Goal: Task Accomplishment & Management: Use online tool/utility

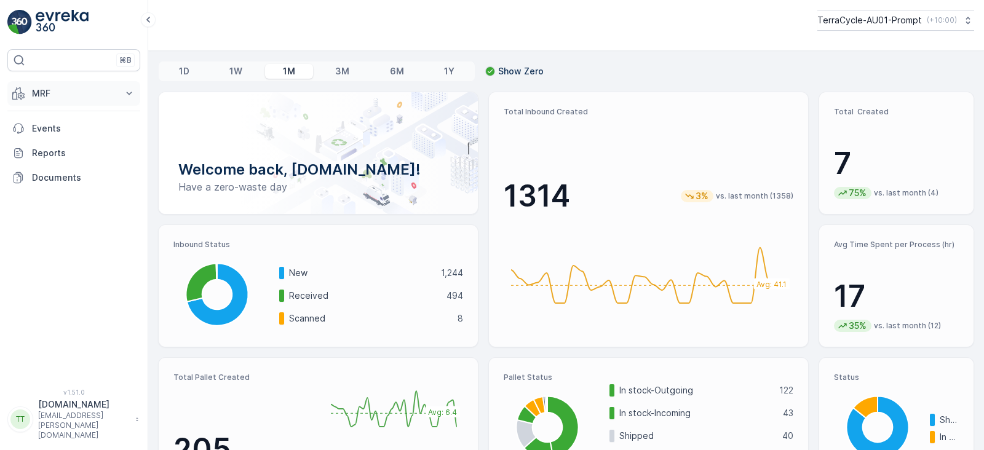
click at [61, 89] on p "MRF" at bounding box center [74, 93] width 84 height 12
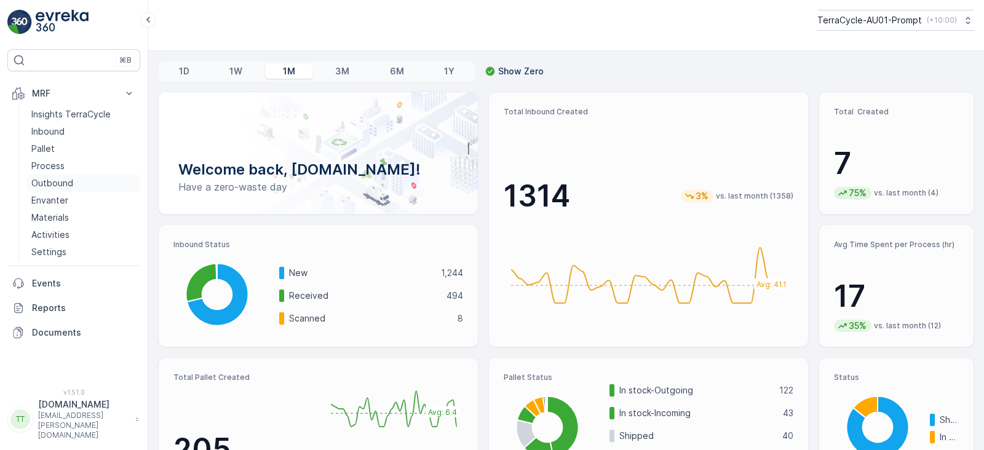
click at [55, 183] on p "Outbound" at bounding box center [52, 183] width 42 height 12
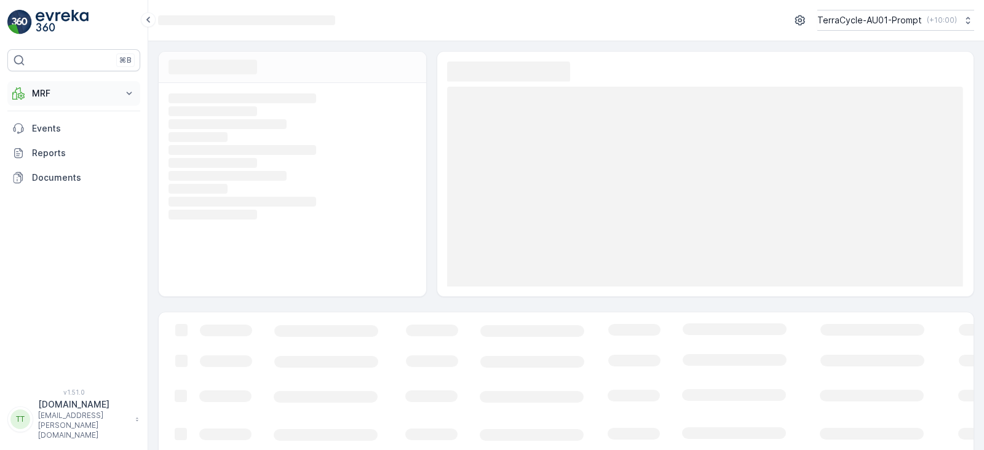
click at [56, 100] on button "MRF" at bounding box center [73, 93] width 133 height 25
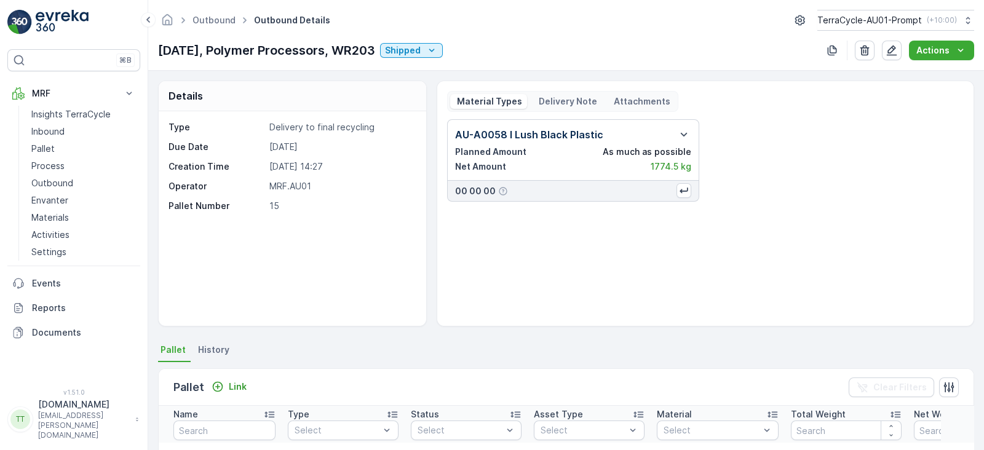
click at [548, 100] on p "Delivery Note" at bounding box center [567, 101] width 60 height 12
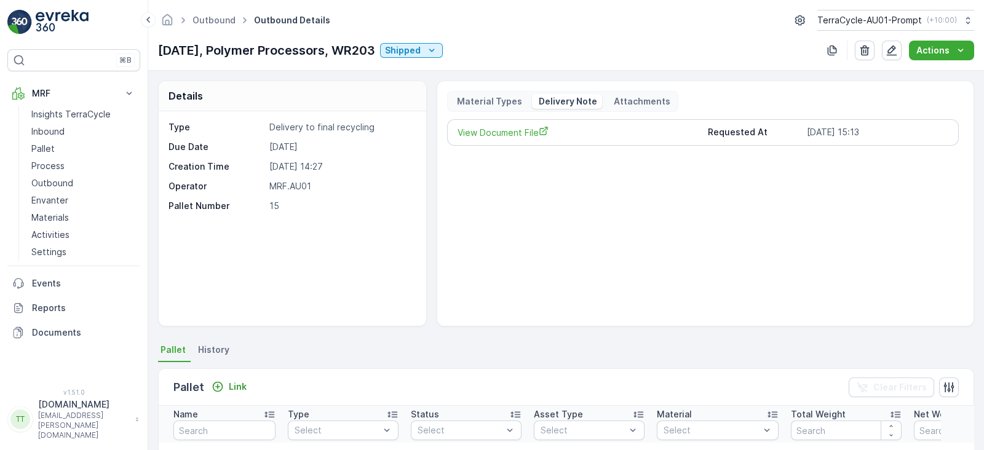
click at [569, 101] on p "Delivery Note" at bounding box center [567, 101] width 60 height 12
click at [61, 183] on p "Outbound" at bounding box center [52, 183] width 42 height 12
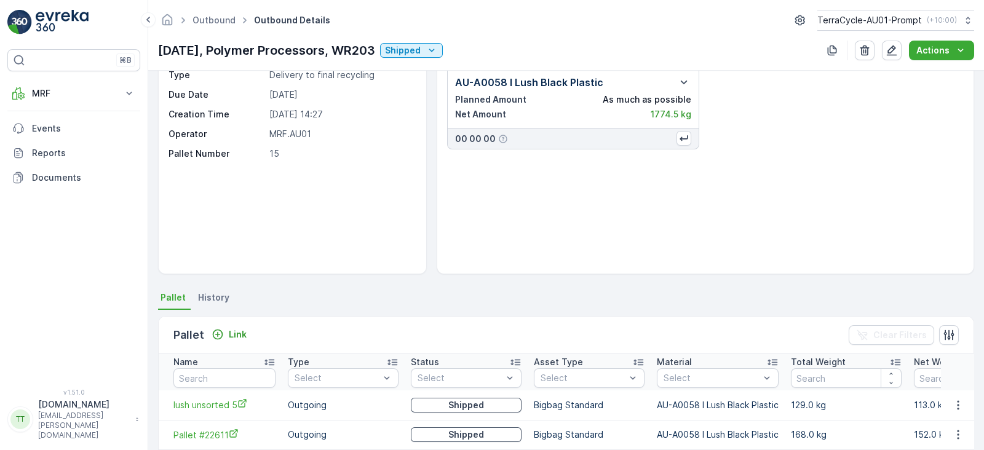
scroll to position [76, 0]
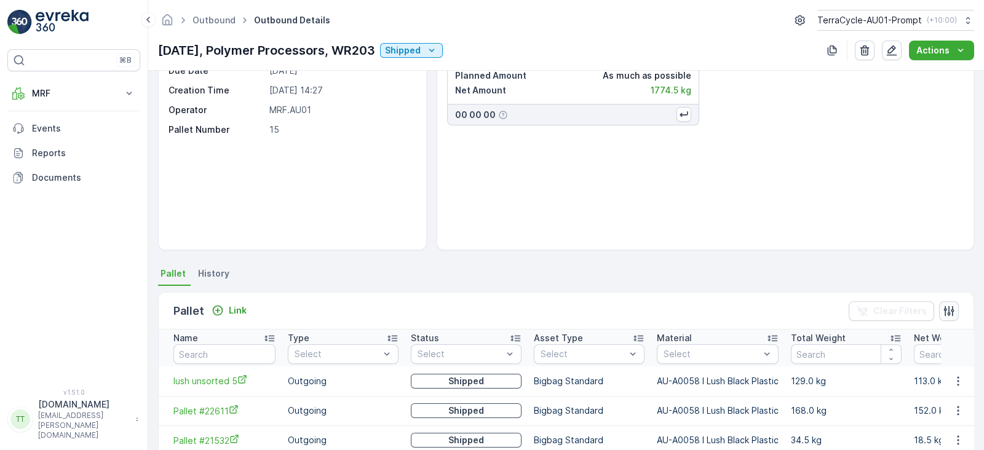
click at [945, 305] on icon "button" at bounding box center [949, 311] width 12 height 12
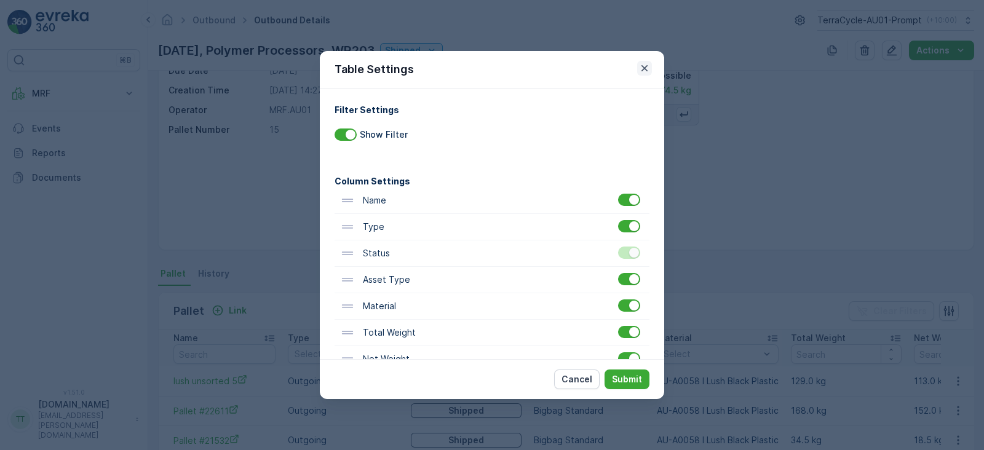
click at [646, 70] on icon "button" at bounding box center [645, 68] width 6 height 6
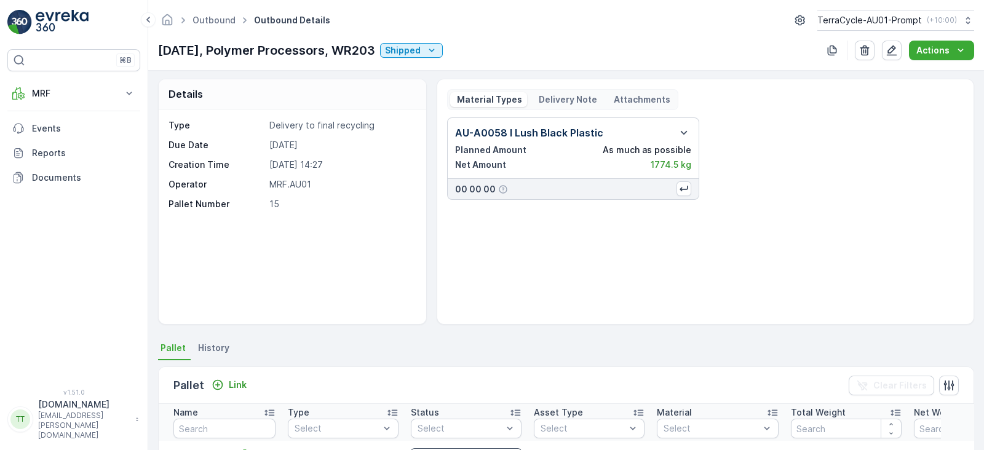
scroll to position [0, 0]
click at [942, 55] on p "Actions" at bounding box center [932, 50] width 33 height 12
click at [950, 79] on span "Create Delivery Note" at bounding box center [936, 74] width 89 height 12
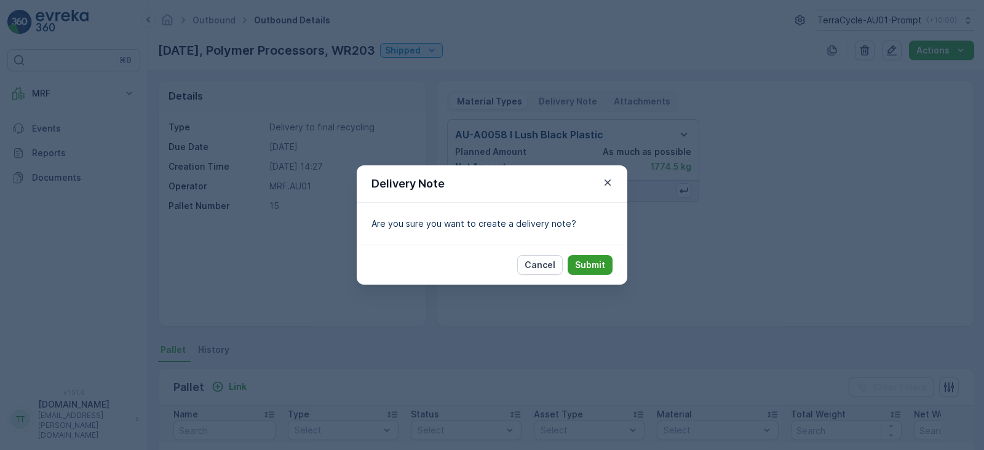
click at [583, 264] on p "Submit" at bounding box center [590, 265] width 30 height 12
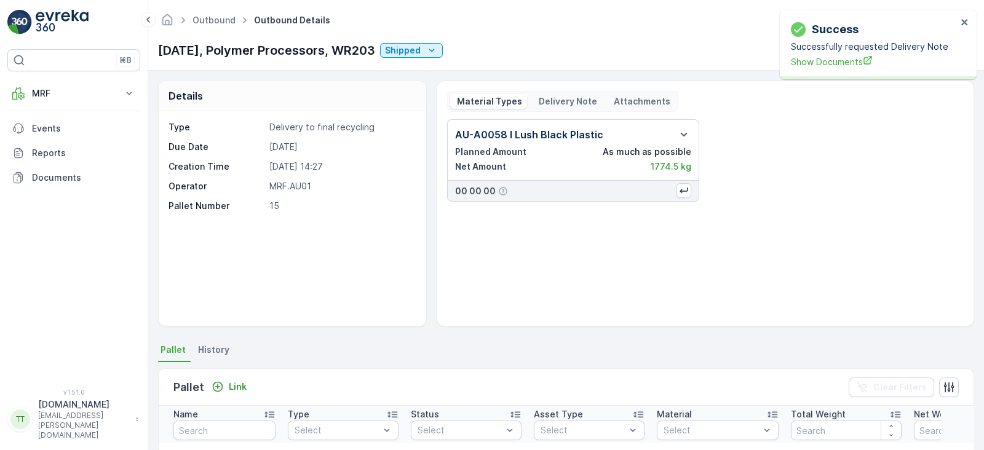
click at [562, 100] on p "Delivery Note" at bounding box center [567, 101] width 60 height 12
